Goal: Navigation & Orientation: Find specific page/section

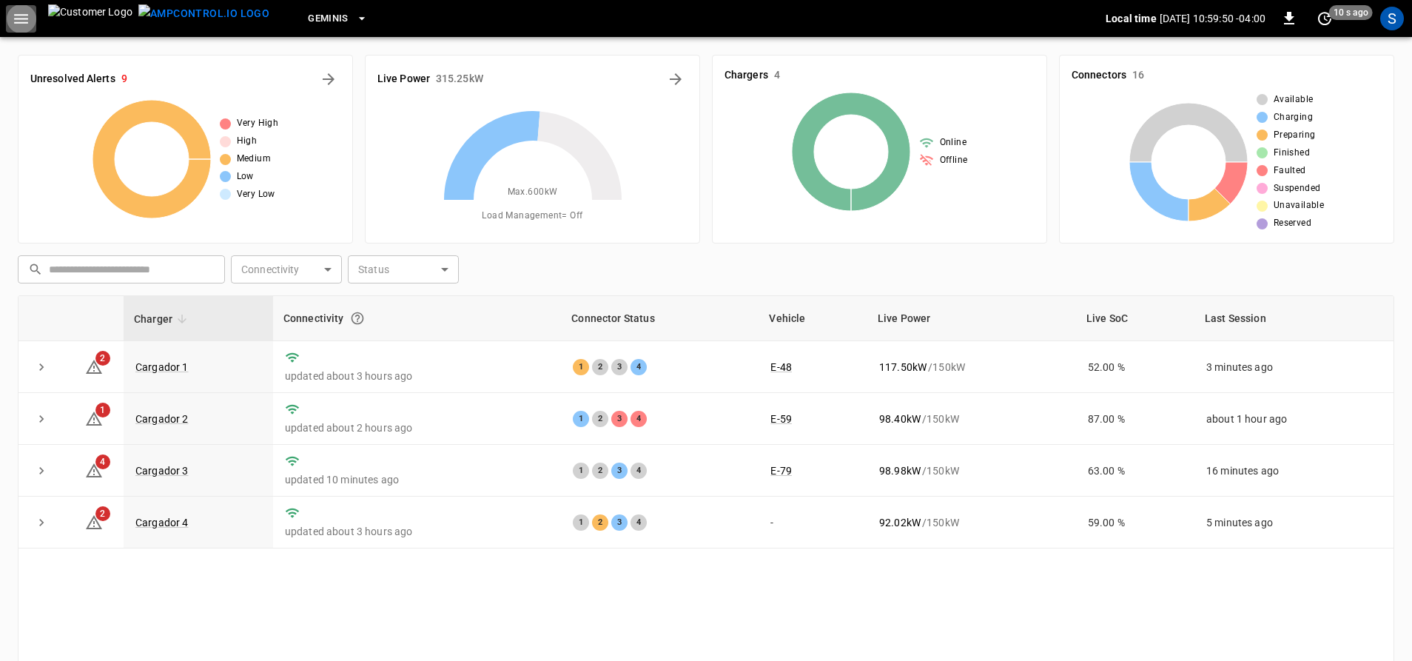
click at [24, 16] on icon "button" at bounding box center [21, 19] width 19 height 19
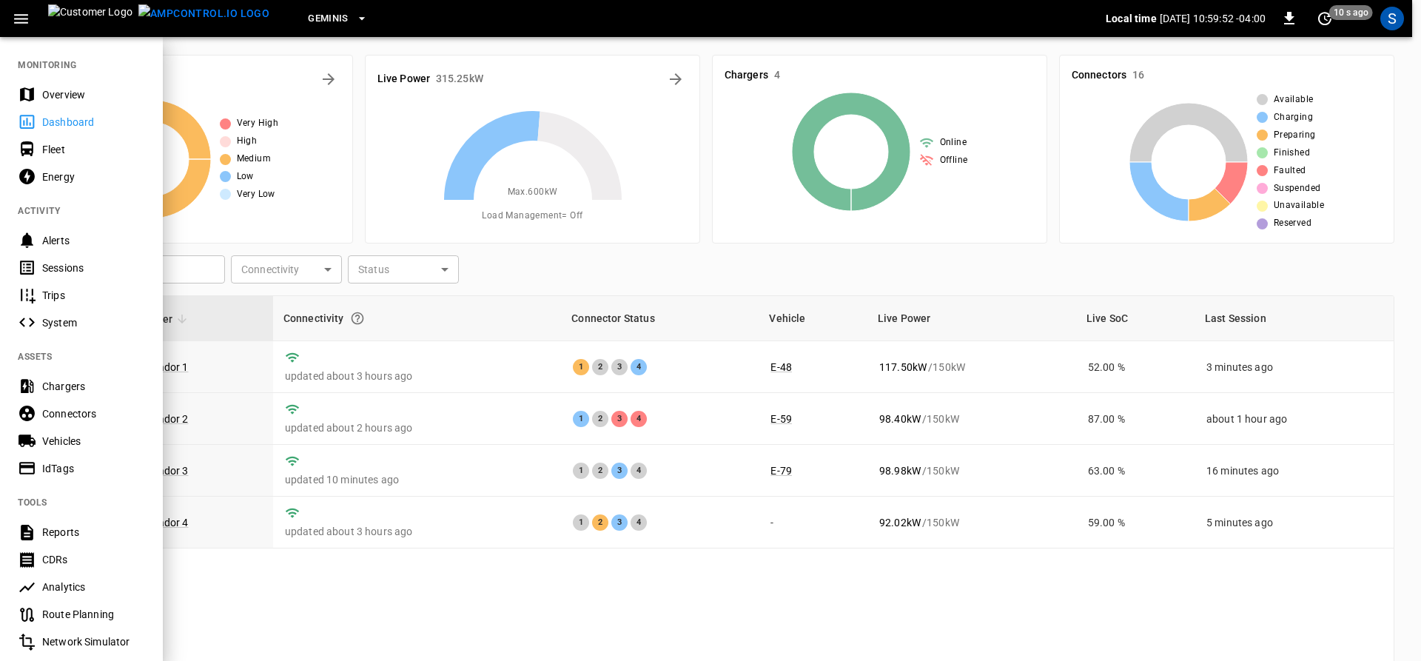
click at [75, 269] on div "Sessions" at bounding box center [93, 268] width 103 height 15
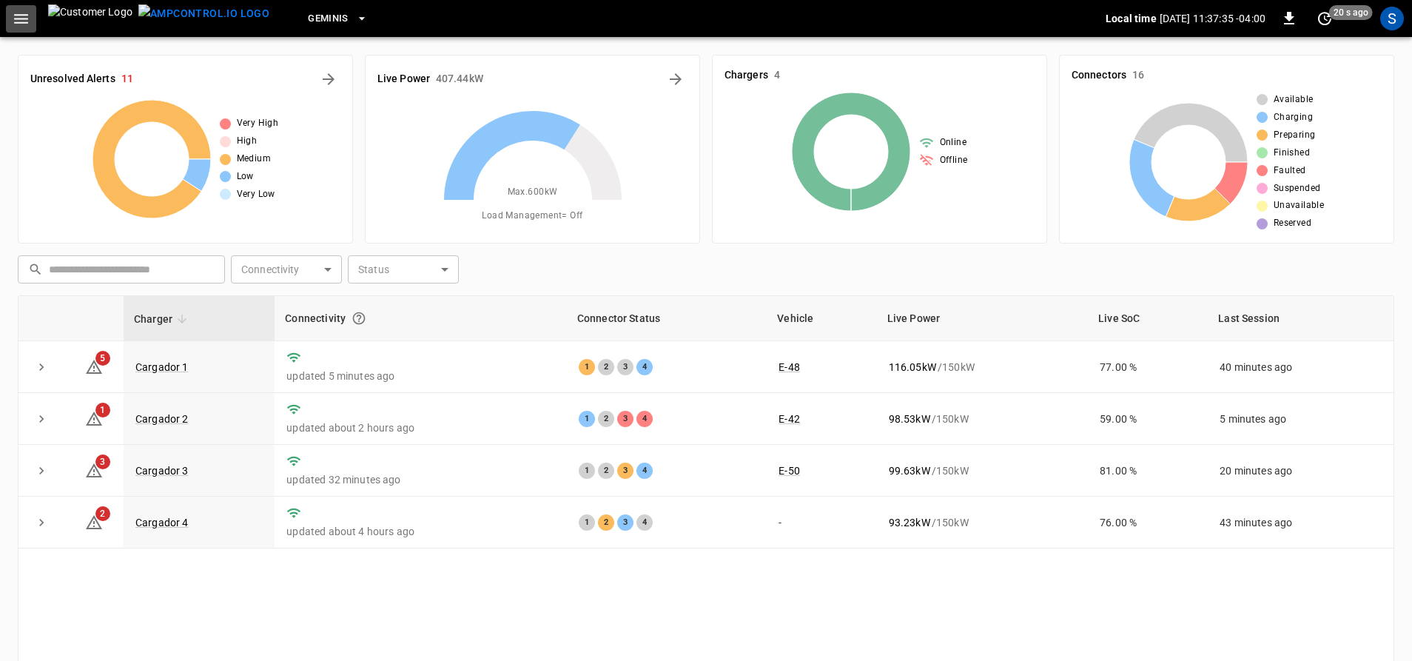
click at [22, 16] on icon "button" at bounding box center [21, 19] width 19 height 19
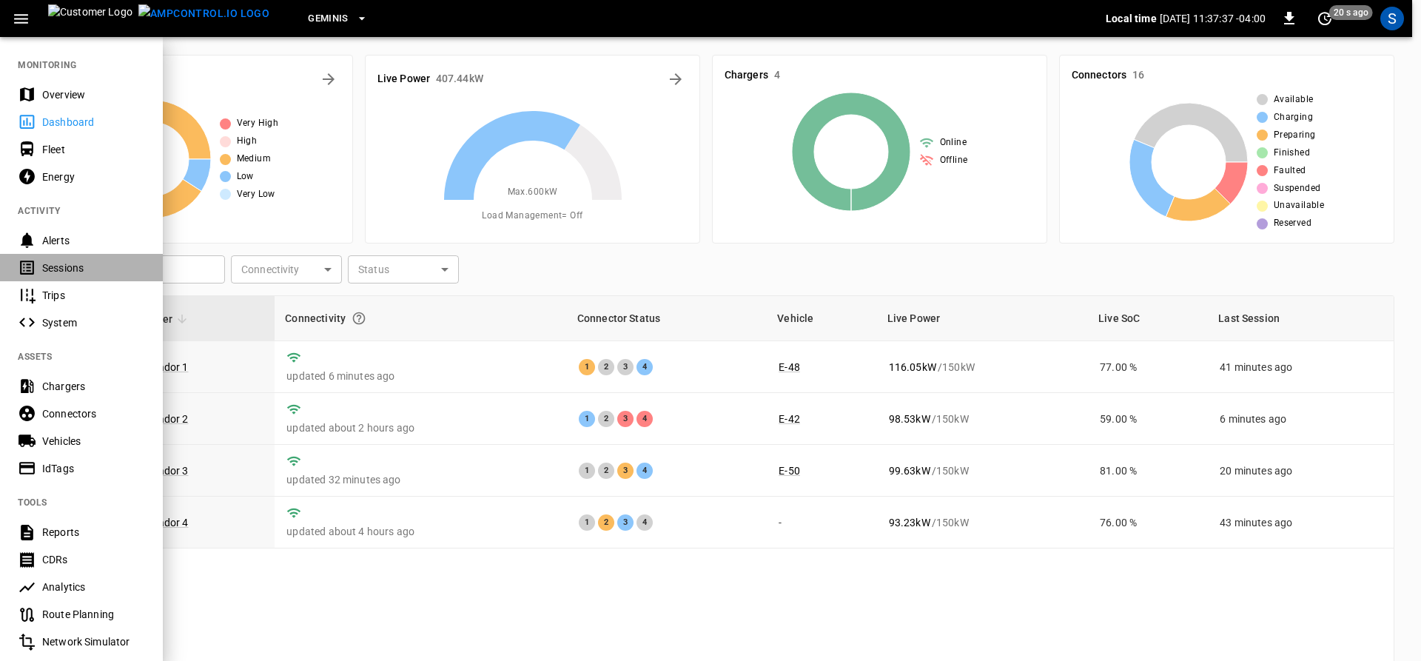
click at [77, 270] on div "Sessions" at bounding box center [93, 268] width 103 height 15
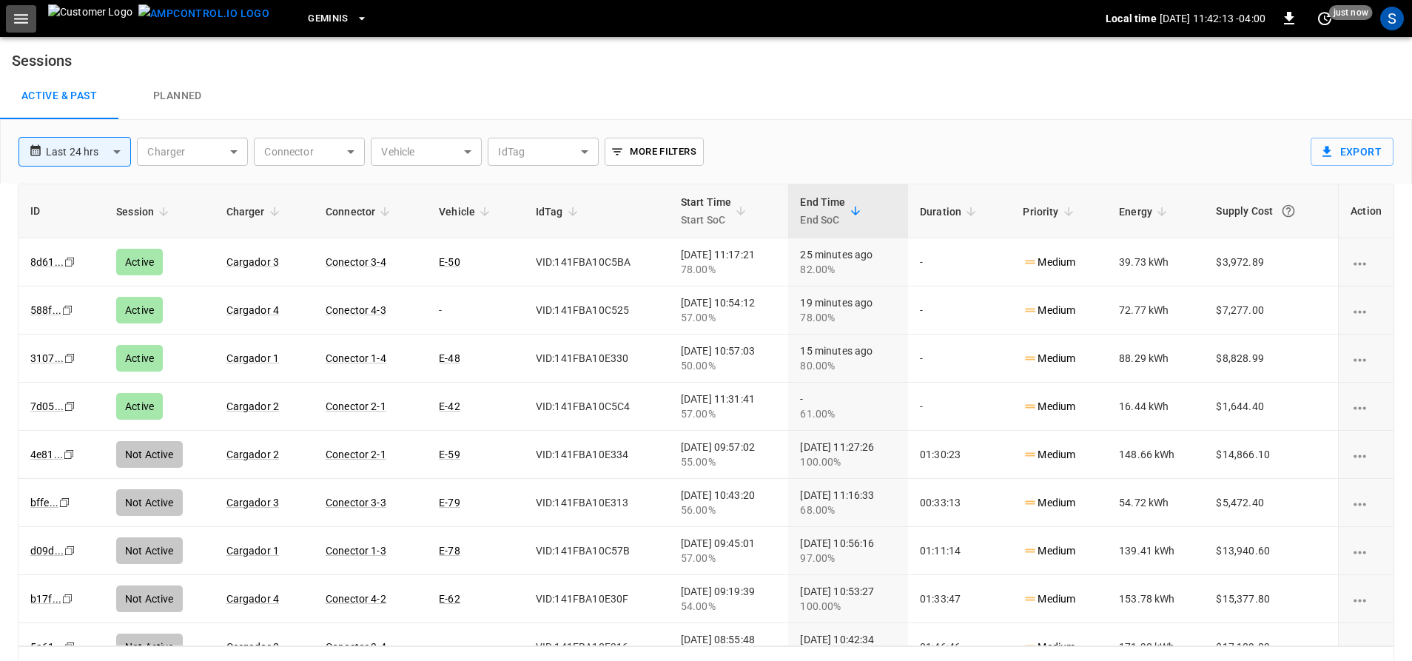
click at [16, 19] on icon "button" at bounding box center [21, 19] width 14 height 10
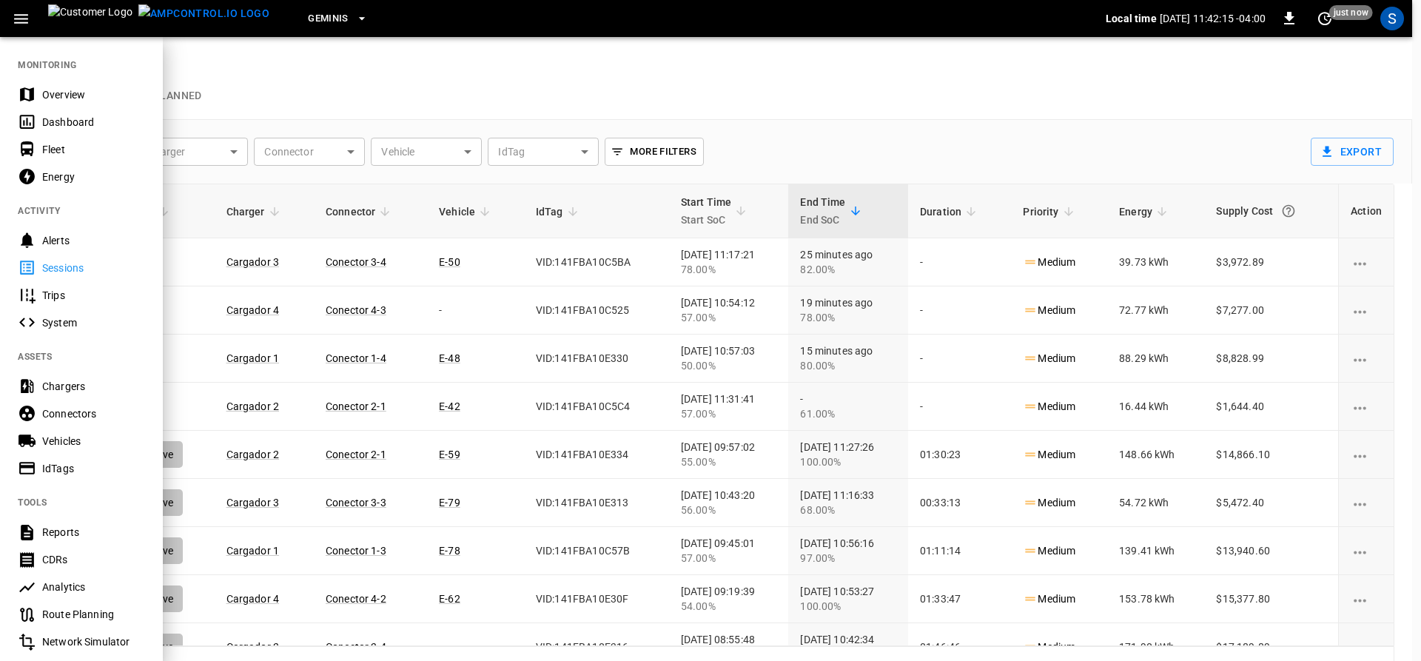
click at [73, 120] on div "Dashboard" at bounding box center [93, 122] width 103 height 15
